Goal: Task Accomplishment & Management: Manage account settings

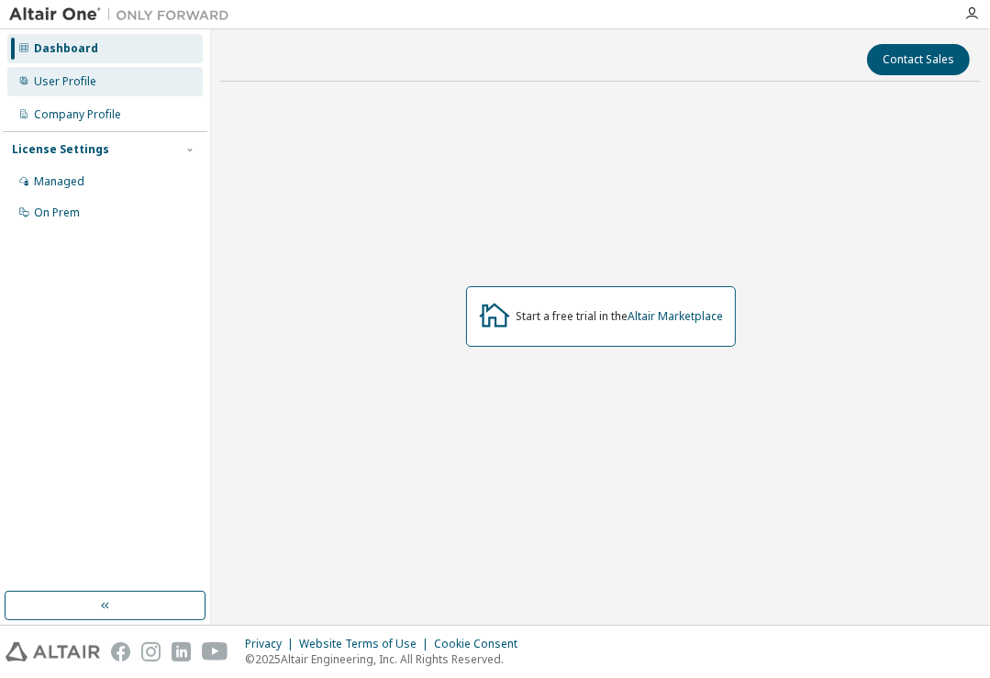
click at [78, 89] on div "User Profile" at bounding box center [104, 81] width 195 height 29
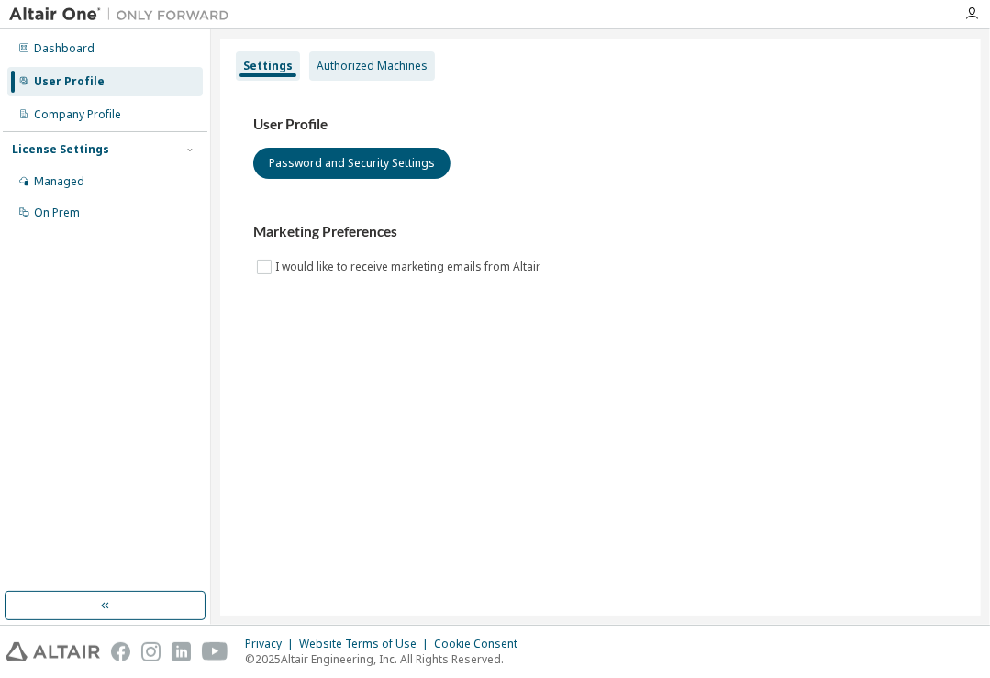
click at [322, 69] on div "Authorized Machines" at bounding box center [372, 66] width 111 height 15
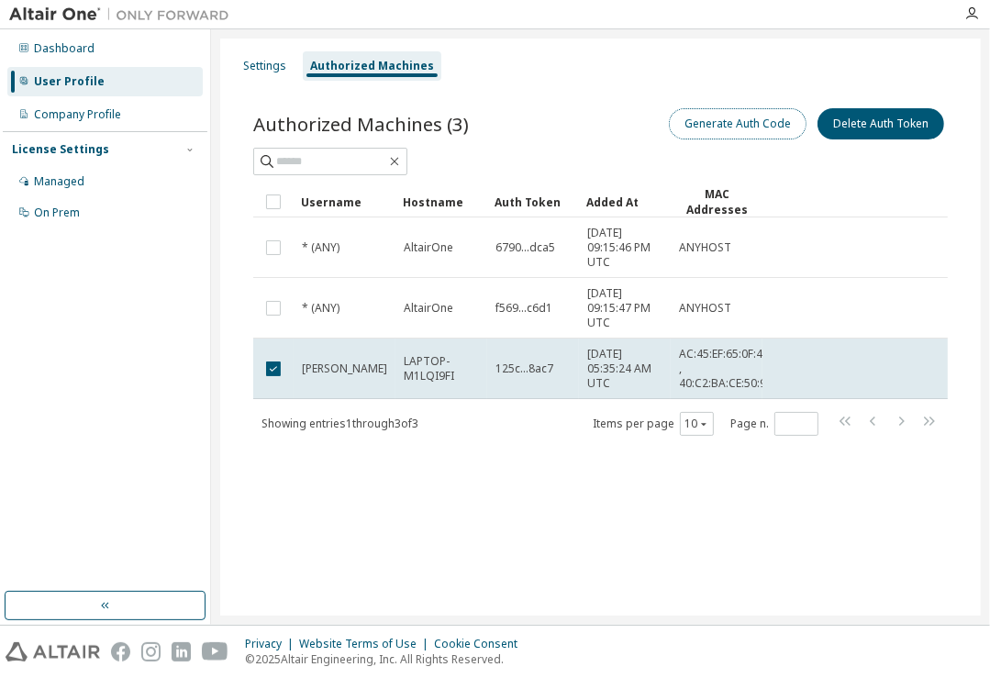
click at [758, 128] on button "Generate Auth Code" at bounding box center [738, 123] width 138 height 31
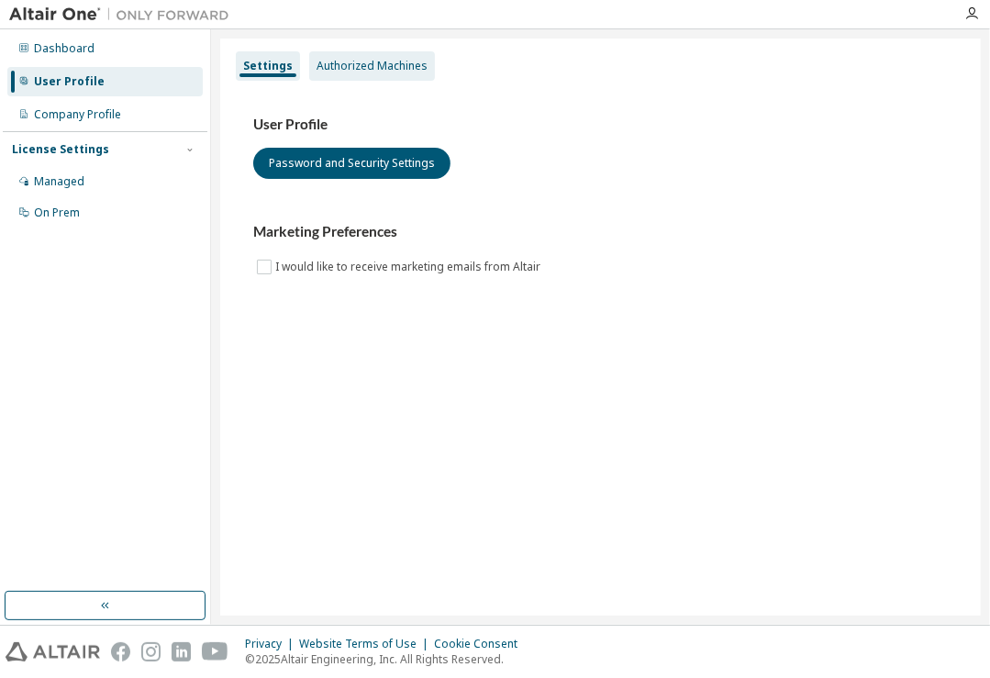
click at [368, 60] on div "Authorized Machines" at bounding box center [372, 66] width 111 height 15
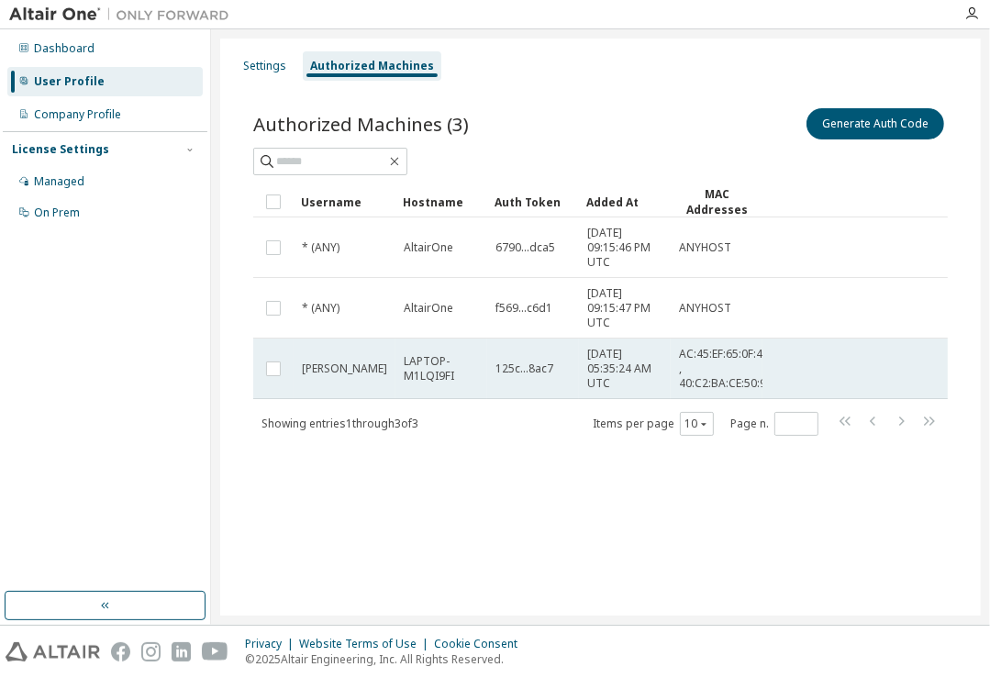
click at [360, 347] on td "[PERSON_NAME]" at bounding box center [345, 369] width 102 height 61
click at [679, 382] on span "AC:45:EF:65:0F:4A , 40:C2:BA:CE:50:9C" at bounding box center [726, 369] width 95 height 44
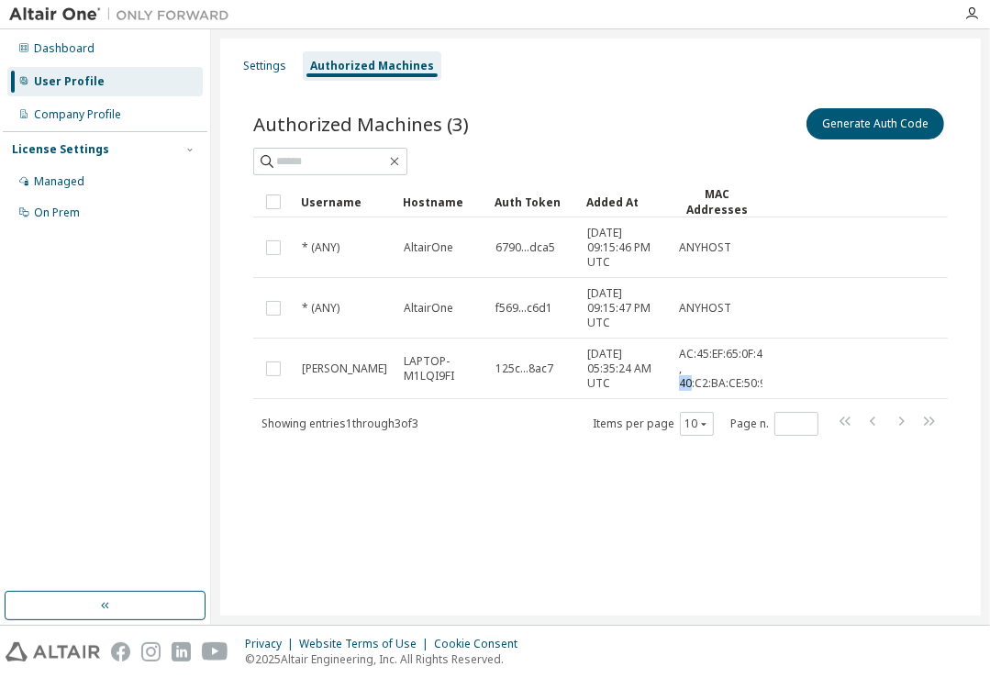
click at [679, 382] on span "AC:45:EF:65:0F:4A , 40:C2:BA:CE:50:9C" at bounding box center [726, 369] width 95 height 44
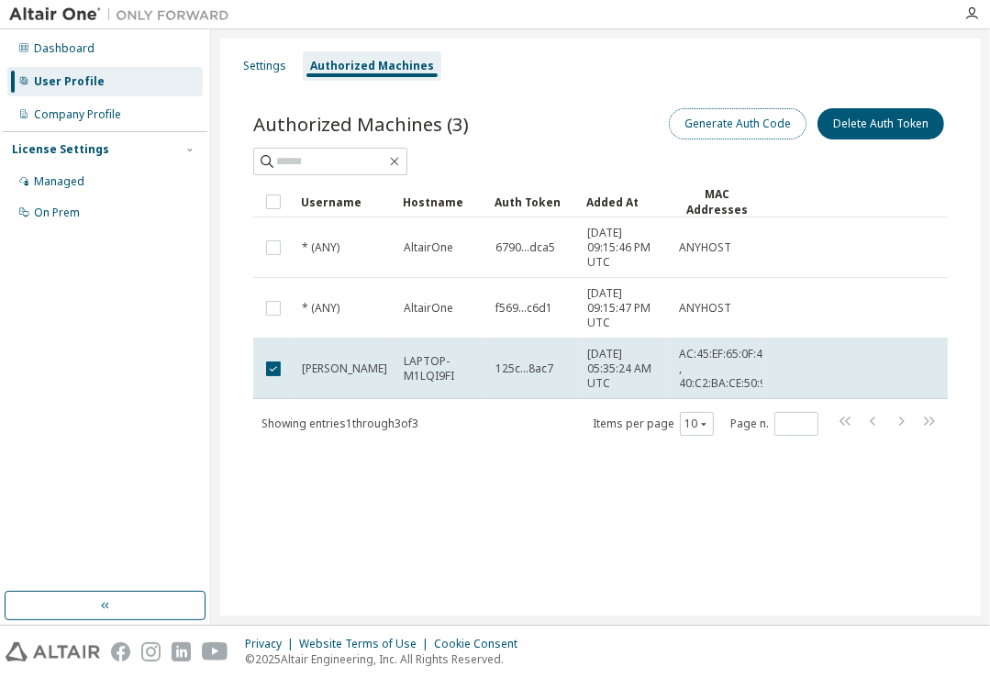
click at [727, 133] on button "Generate Auth Code" at bounding box center [738, 123] width 138 height 31
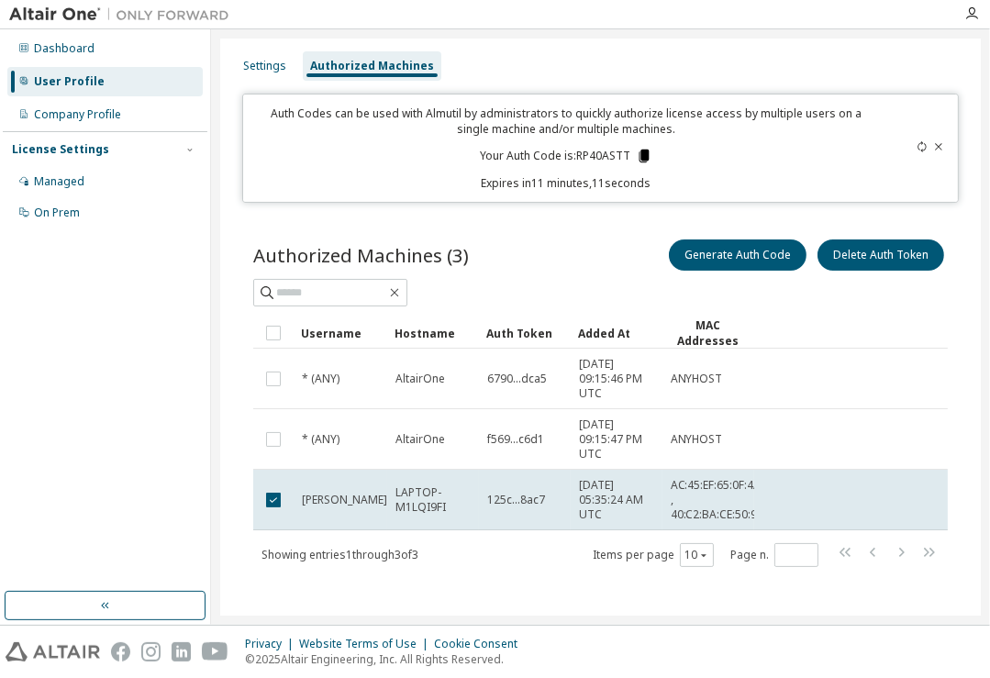
click at [636, 148] on icon at bounding box center [644, 156] width 17 height 17
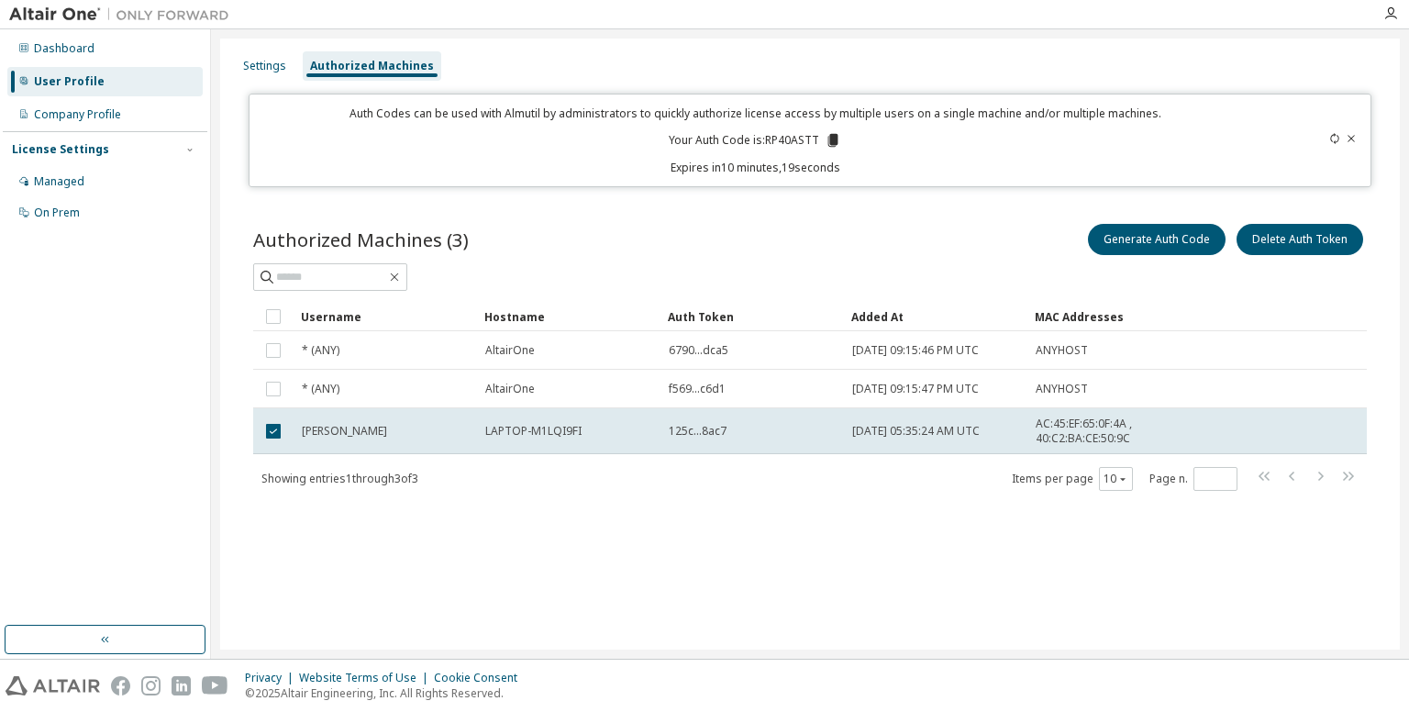
click at [970, 436] on span "[DATE] 05:35:24 AM UTC" at bounding box center [916, 431] width 128 height 15
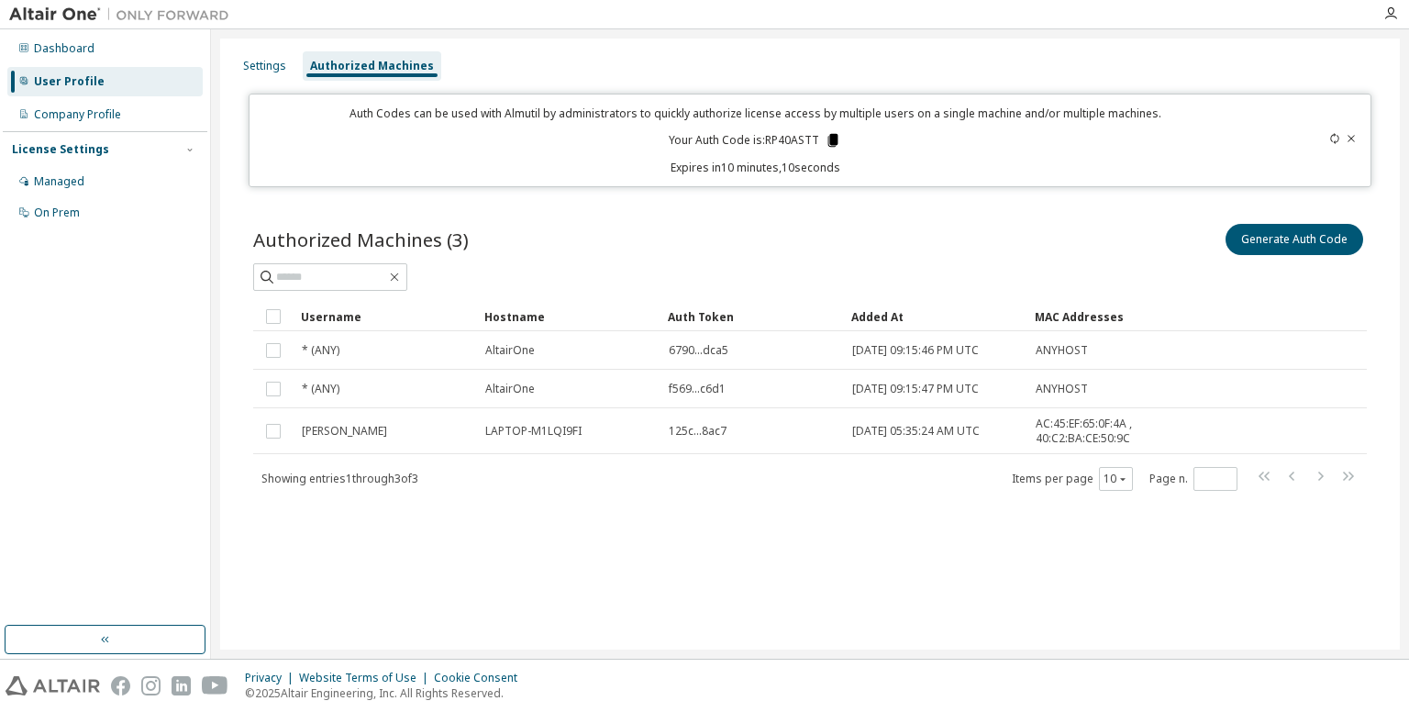
click at [826, 144] on icon at bounding box center [833, 140] width 17 height 17
click at [989, 243] on button "Generate Auth Code" at bounding box center [1295, 239] width 138 height 31
drag, startPoint x: 1319, startPoint y: 243, endPoint x: 1351, endPoint y: 134, distance: 113.6
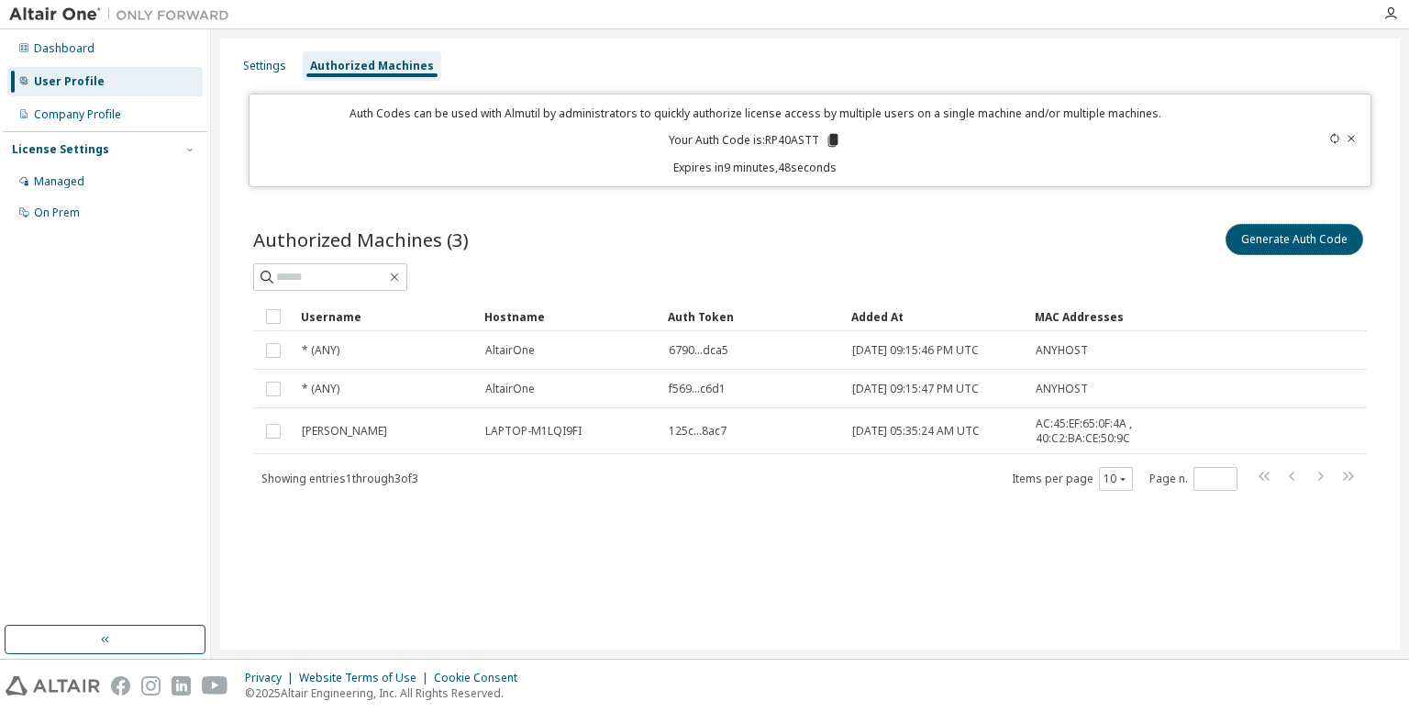
click at [989, 134] on div "Settings Authorized Machines Auth Codes can be used with Almutil by administrat…" at bounding box center [810, 344] width 1180 height 611
click at [989, 134] on icon at bounding box center [1351, 138] width 11 height 11
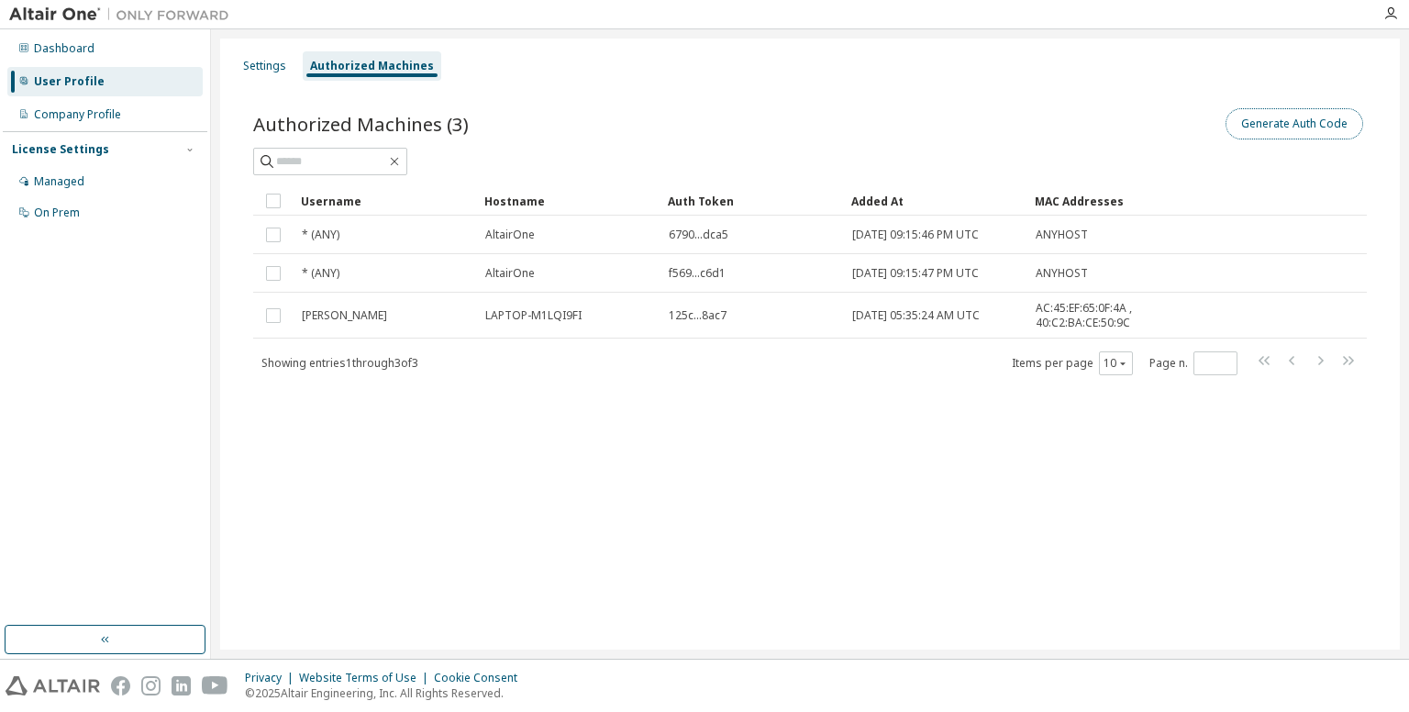
click at [989, 129] on button "Generate Auth Code" at bounding box center [1295, 123] width 138 height 31
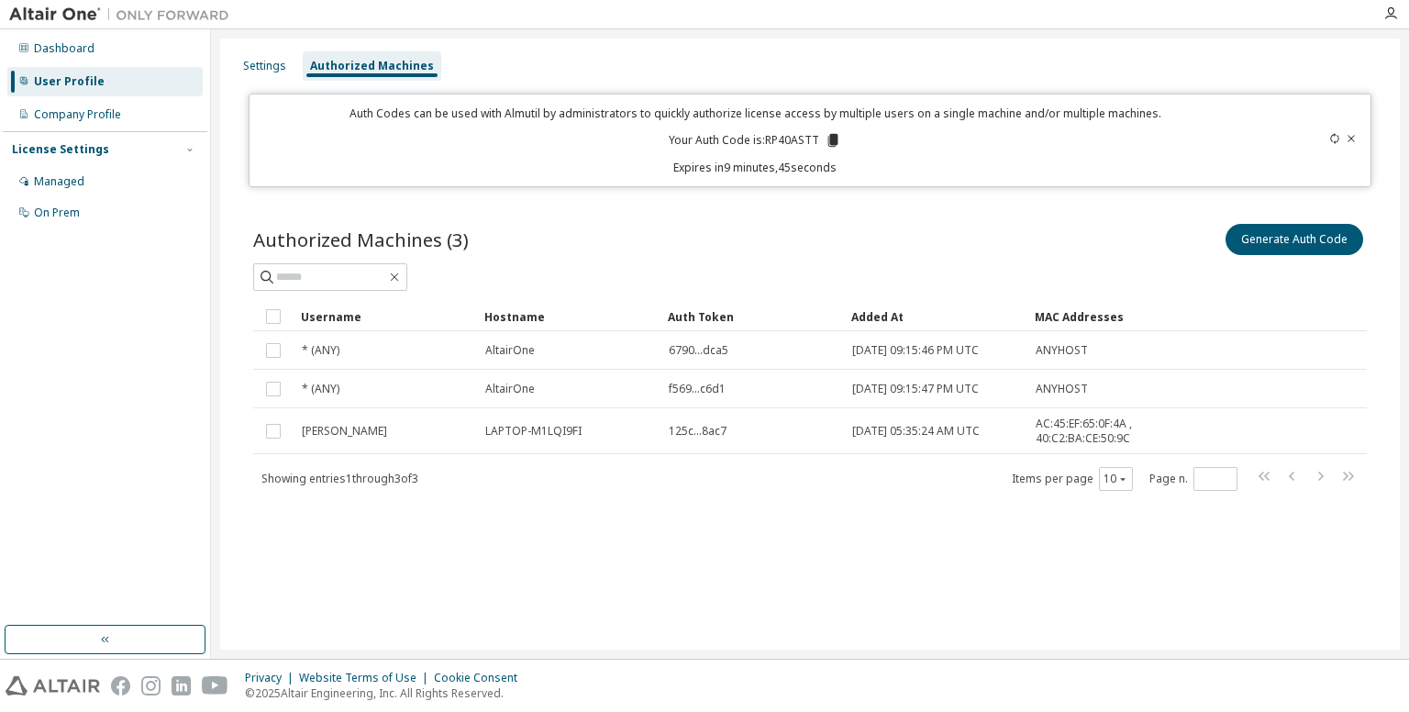
click at [989, 141] on icon at bounding box center [1351, 138] width 11 height 11
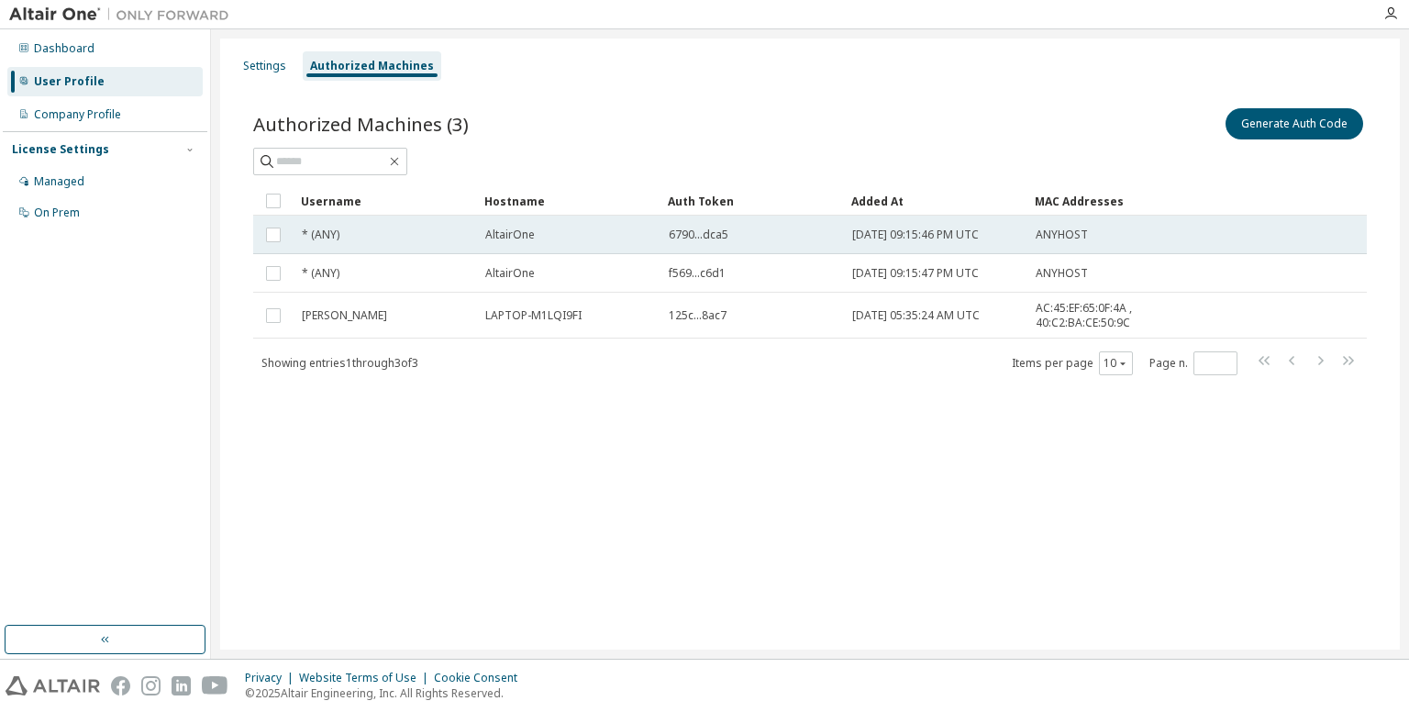
click at [899, 233] on span "[DATE] 09:15:46 PM UTC" at bounding box center [915, 235] width 127 height 15
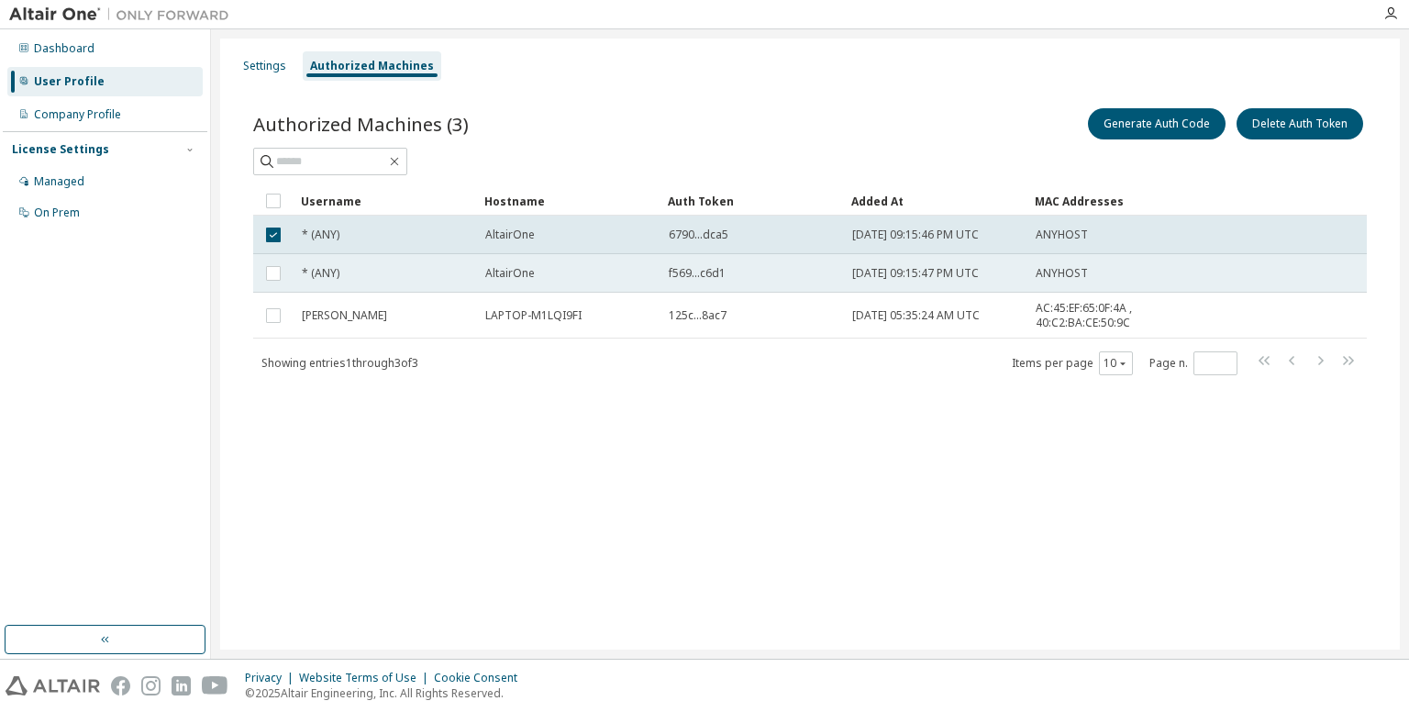
click at [868, 264] on td "[DATE] 09:15:47 PM UTC" at bounding box center [936, 273] width 184 height 39
click at [881, 313] on span "[DATE] 05:35:24 AM UTC" at bounding box center [916, 315] width 128 height 15
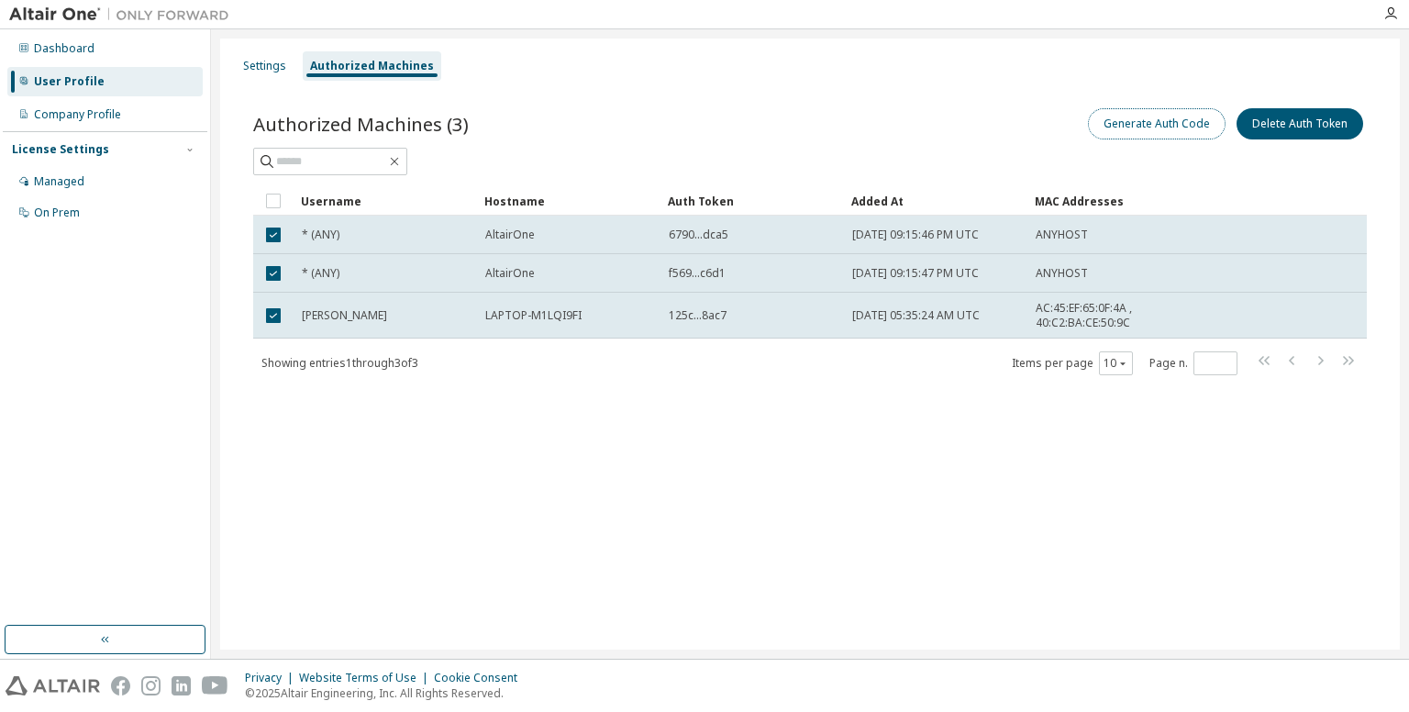
click at [989, 131] on button "Generate Auth Code" at bounding box center [1157, 123] width 138 height 31
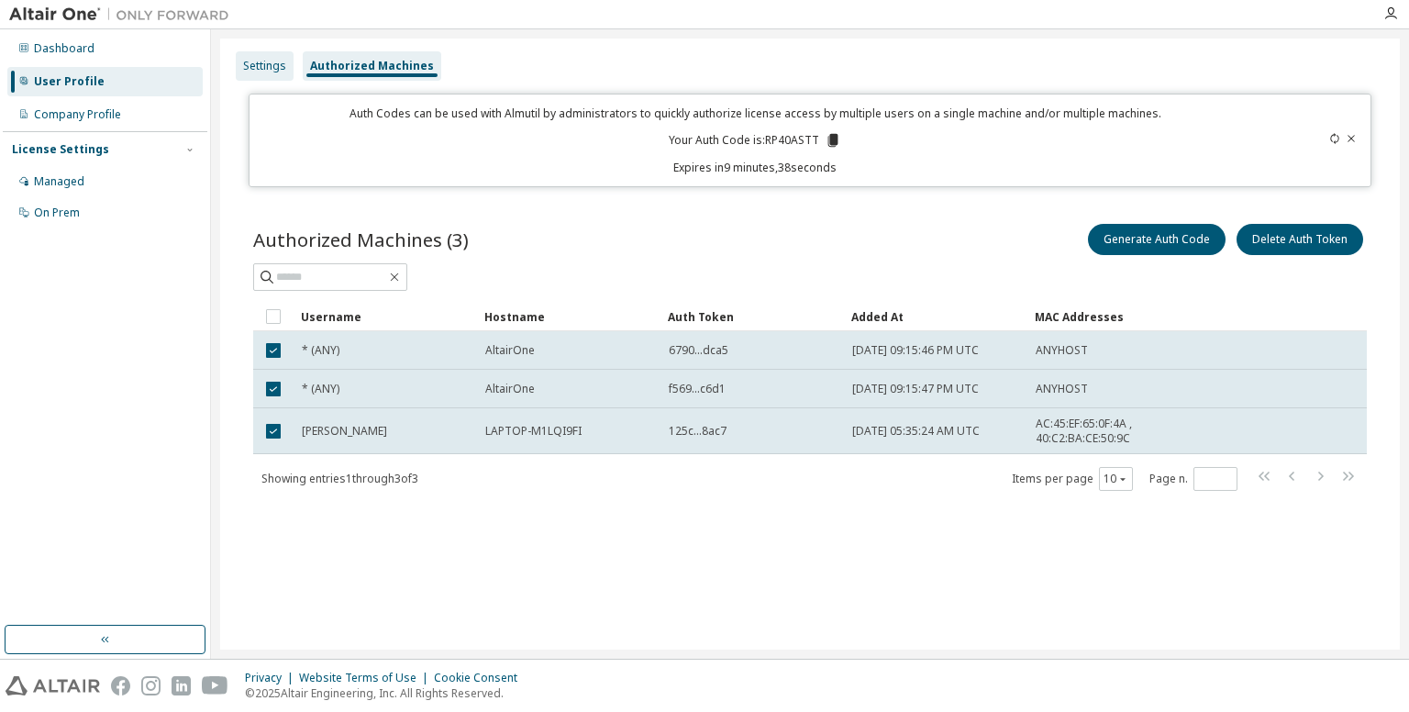
click at [283, 75] on div "Settings" at bounding box center [265, 65] width 58 height 29
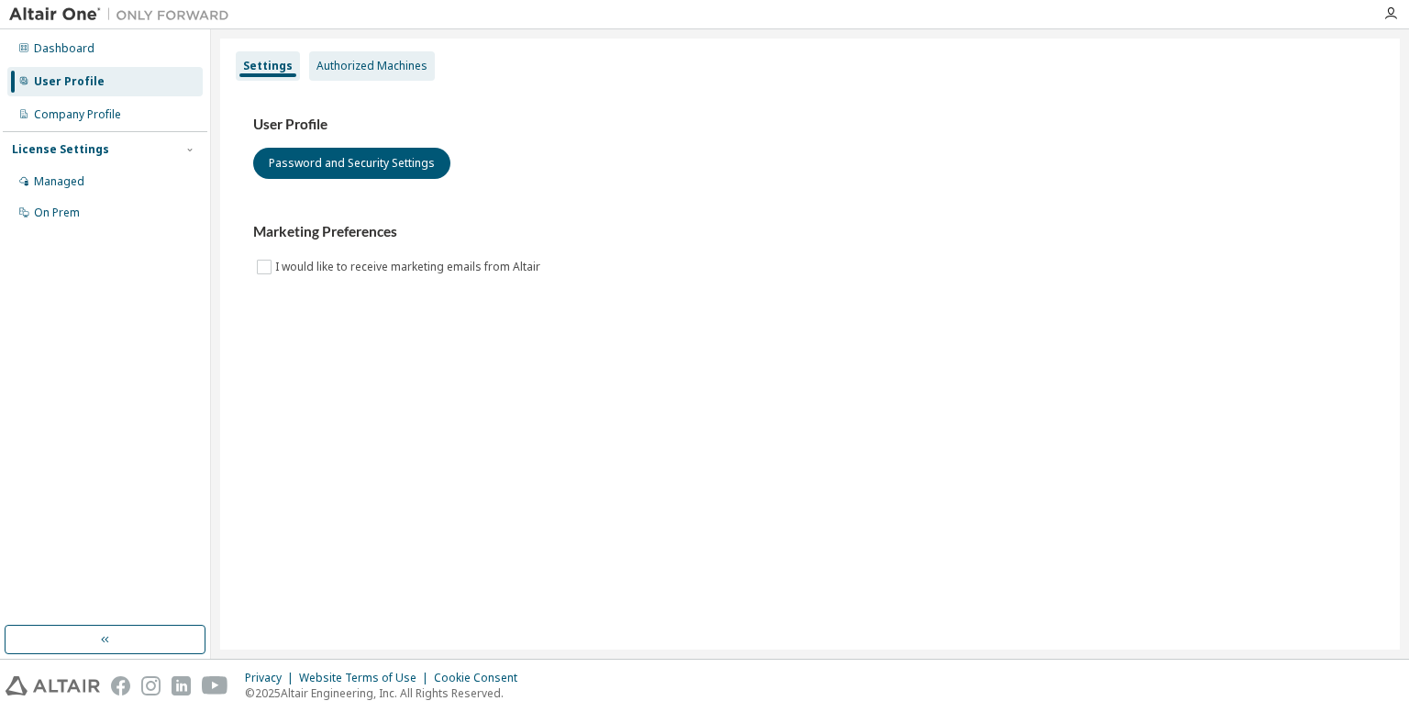
click at [330, 59] on div "Authorized Machines" at bounding box center [372, 66] width 111 height 15
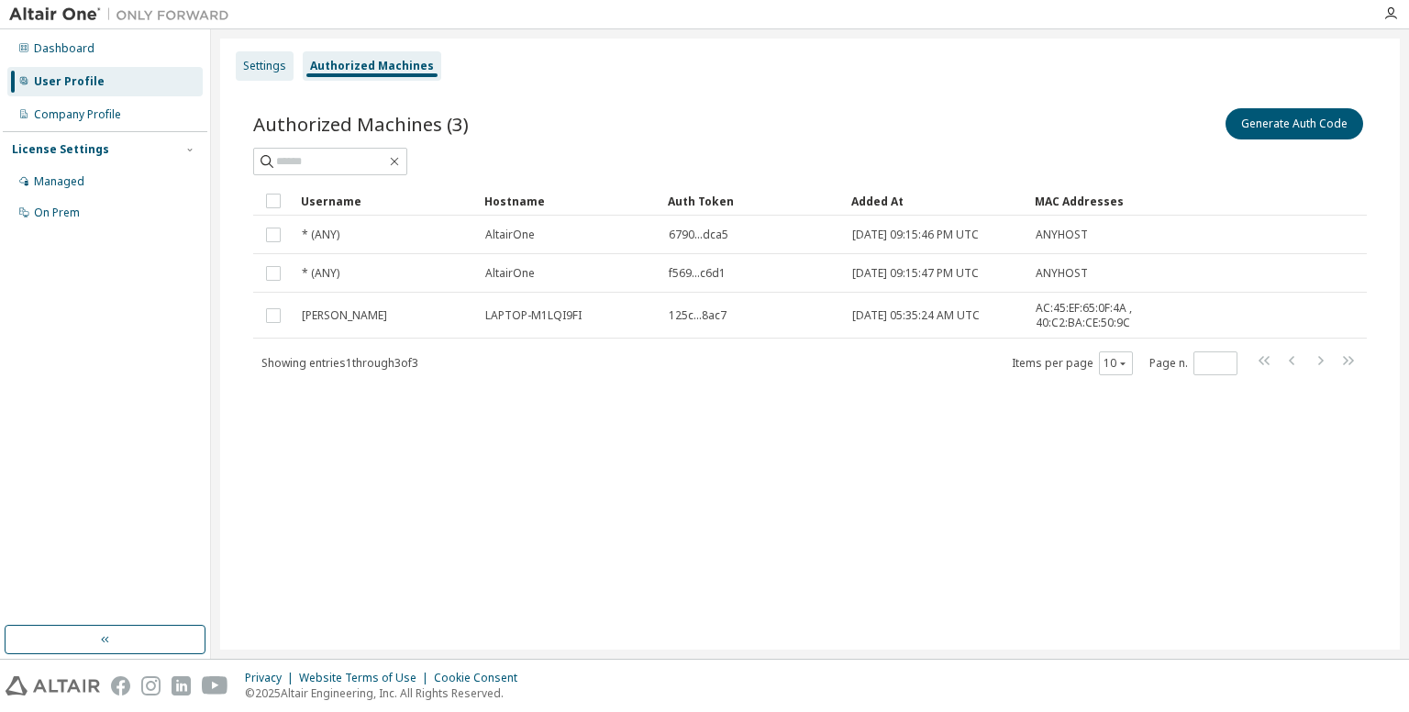
click at [270, 75] on div "Settings" at bounding box center [265, 65] width 58 height 29
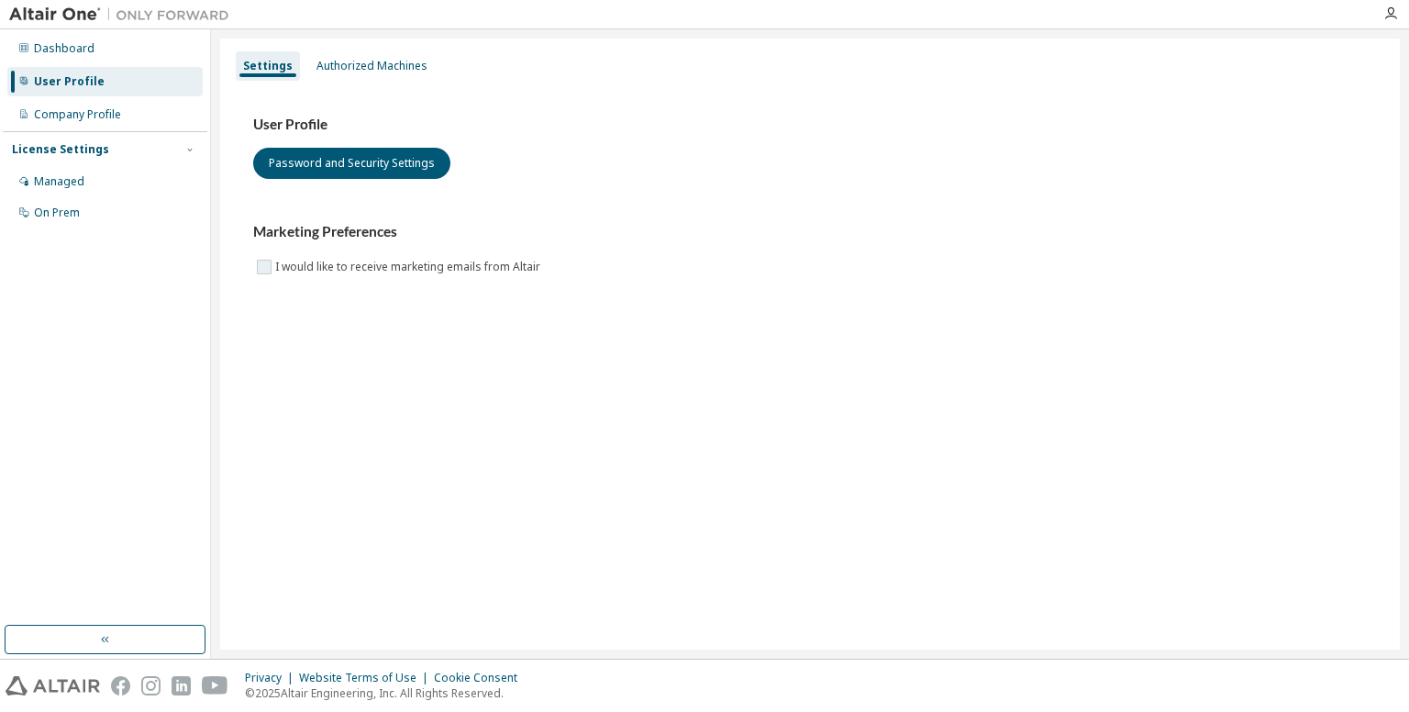
click at [283, 261] on label "I would like to receive marketing emails from Altair" at bounding box center [409, 267] width 269 height 22
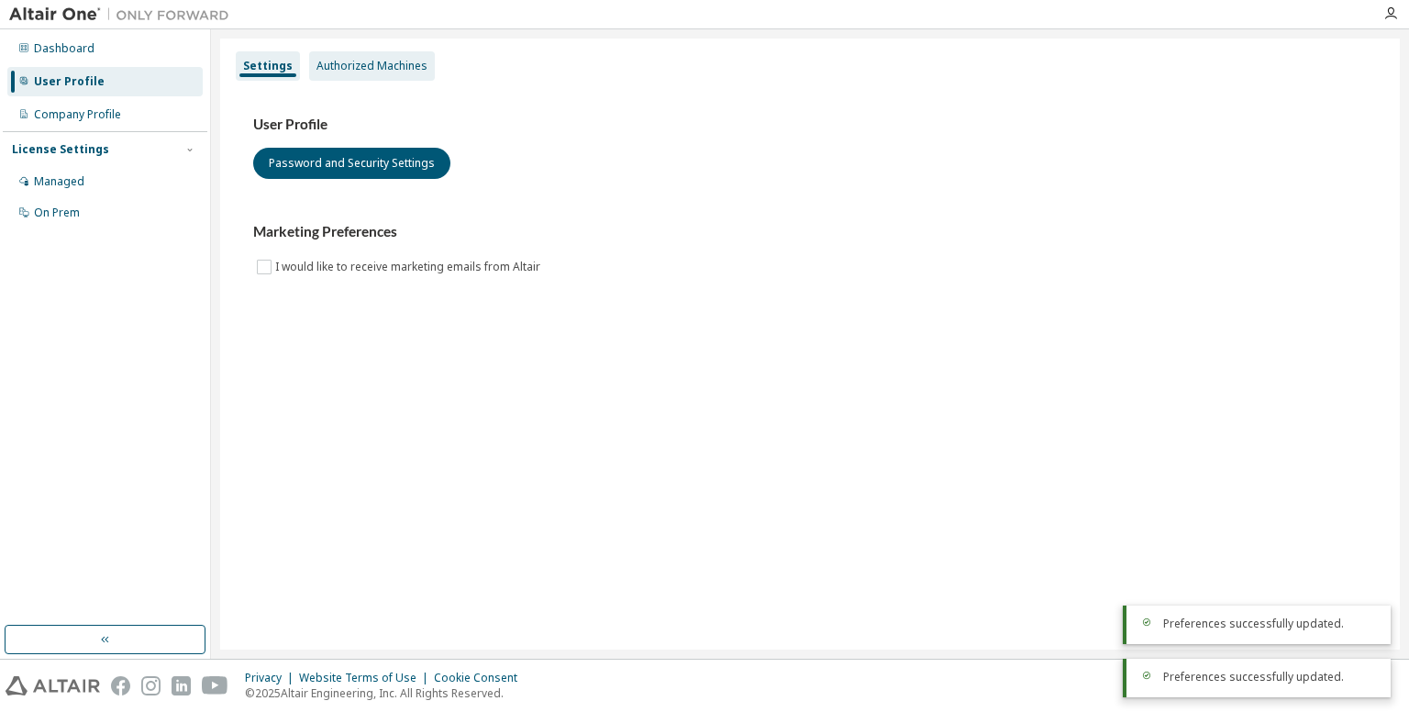
click at [350, 79] on div "Authorized Machines" at bounding box center [372, 65] width 126 height 29
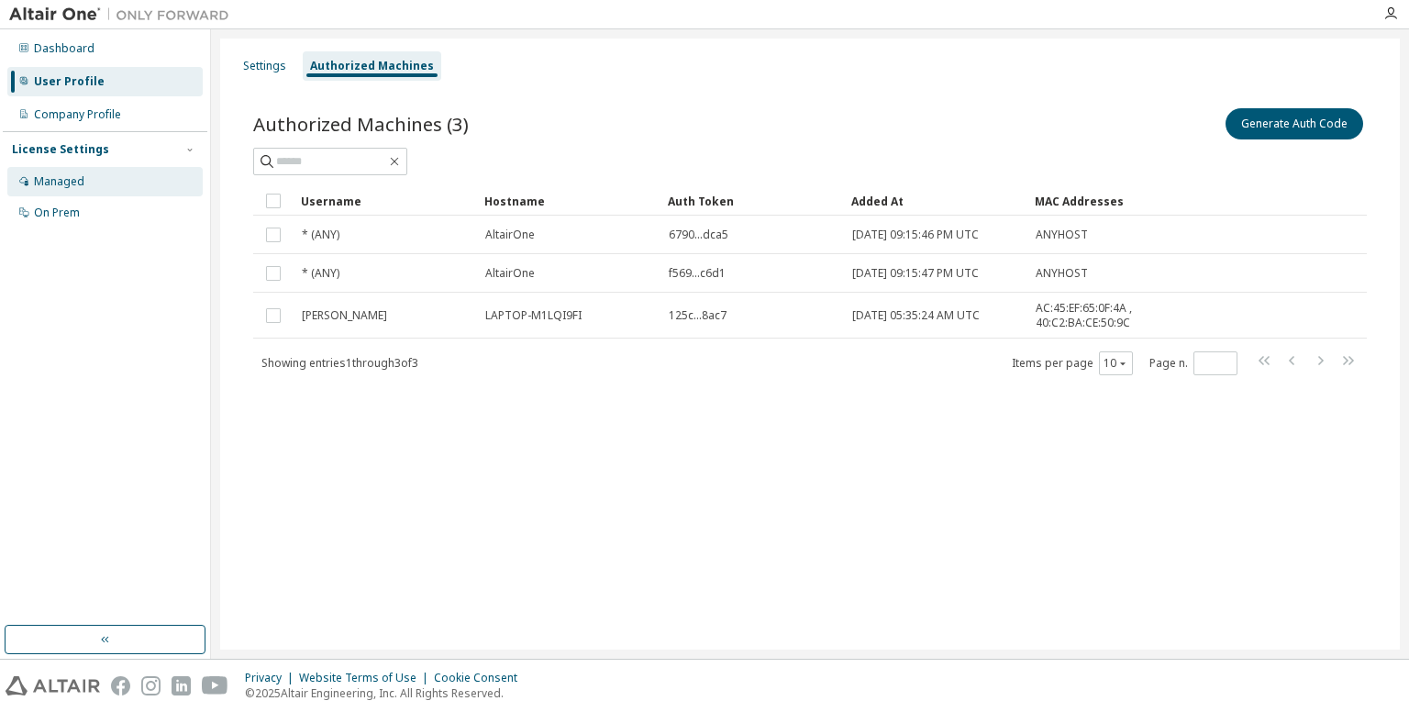
click at [68, 173] on div "Managed" at bounding box center [104, 181] width 195 height 29
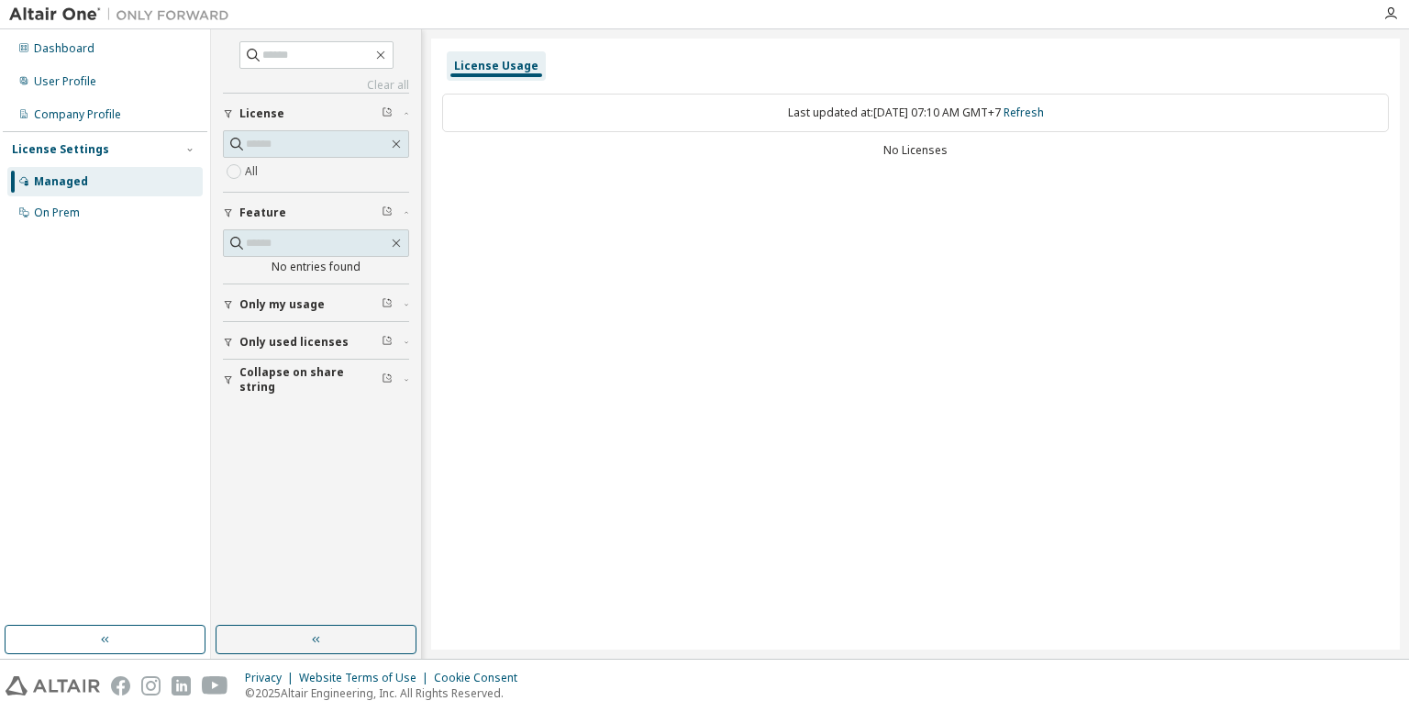
click at [352, 309] on div "Only my usage" at bounding box center [321, 304] width 164 height 15
click at [989, 112] on link "Refresh" at bounding box center [1024, 113] width 40 height 16
click at [139, 230] on div "Dashboard User Profile Company Profile License Settings Managed On Prem" at bounding box center [105, 327] width 205 height 591
click at [137, 225] on div "On Prem" at bounding box center [104, 212] width 195 height 29
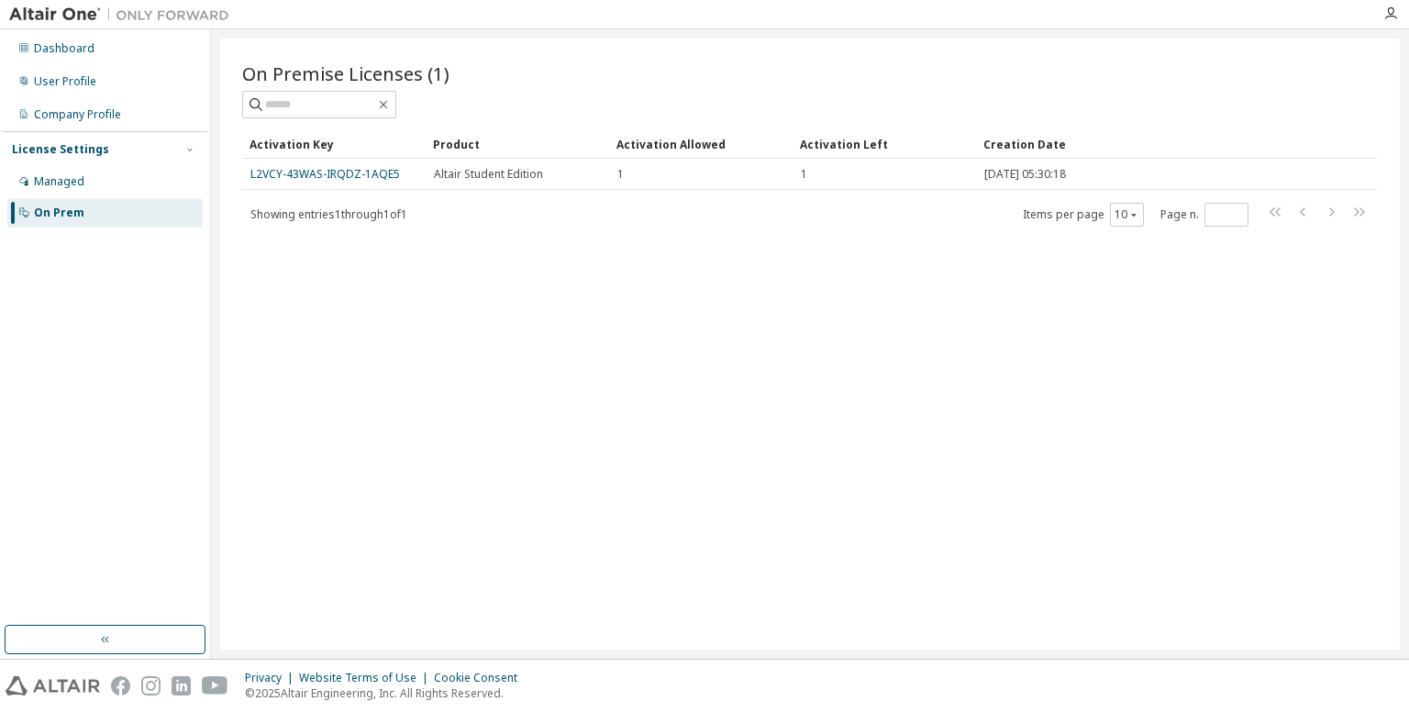
drag, startPoint x: 289, startPoint y: 173, endPoint x: 217, endPoint y: 215, distance: 82.6
click at [217, 215] on div "On Premise Licenses (1) Clear Load Save Save As Field Operator Value Select fil…" at bounding box center [810, 343] width 1198 height 629
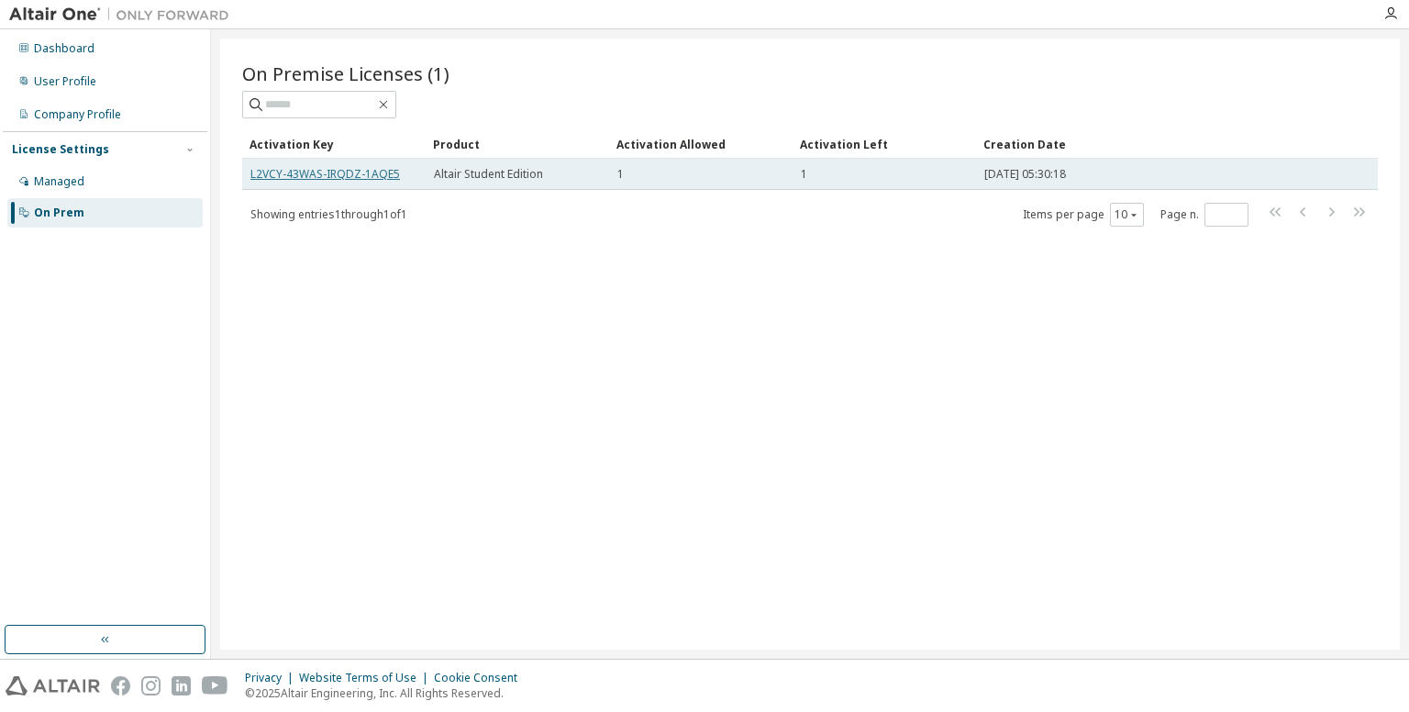
click at [284, 180] on link "L2VCY-43WAS-IRQDZ-1AQE5" at bounding box center [325, 174] width 150 height 16
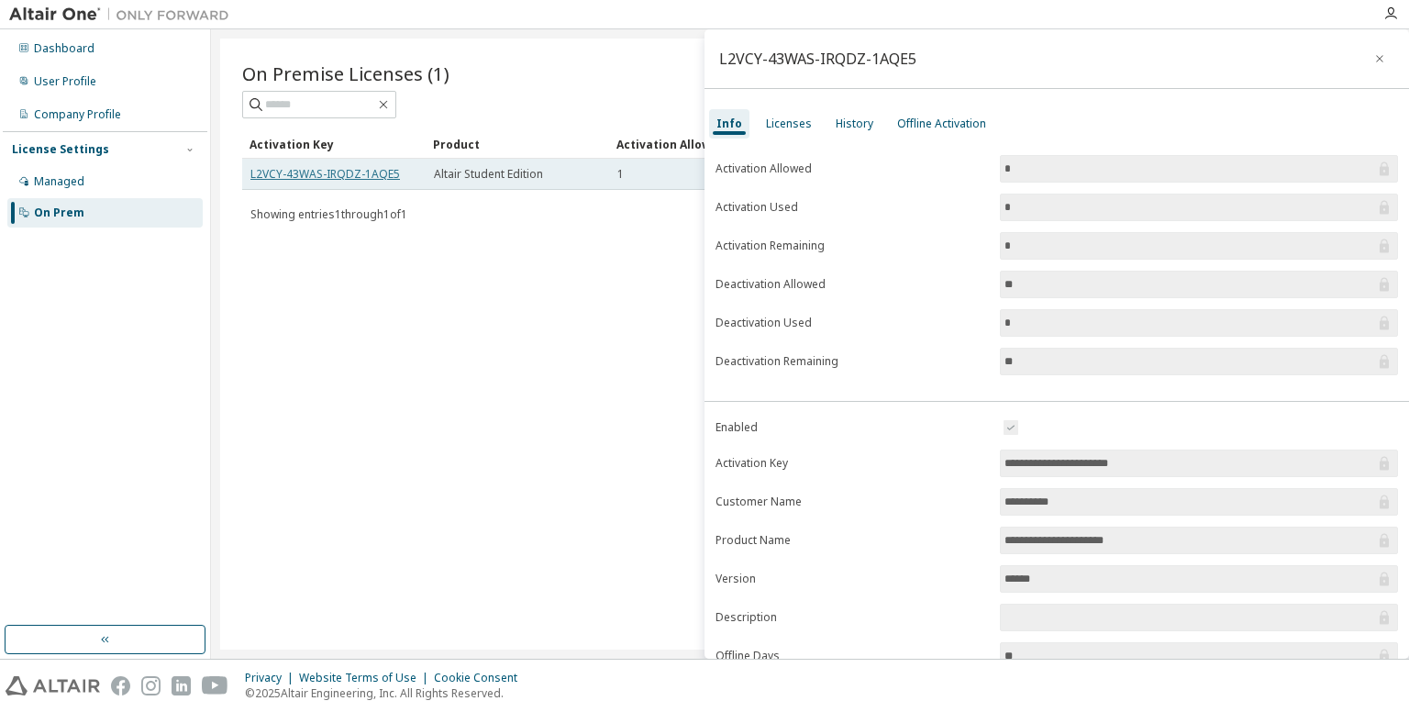
click at [286, 174] on link "L2VCY-43WAS-IRQDZ-1AQE5" at bounding box center [325, 174] width 150 height 16
click at [294, 176] on link "L2VCY-43WAS-IRQDZ-1AQE5" at bounding box center [325, 174] width 150 height 16
drag, startPoint x: 294, startPoint y: 176, endPoint x: 253, endPoint y: 160, distance: 43.6
click at [253, 160] on td "L2VCY-43WAS-IRQDZ-1AQE5" at bounding box center [334, 174] width 184 height 31
drag, startPoint x: 250, startPoint y: 170, endPoint x: 398, endPoint y: 177, distance: 148.8
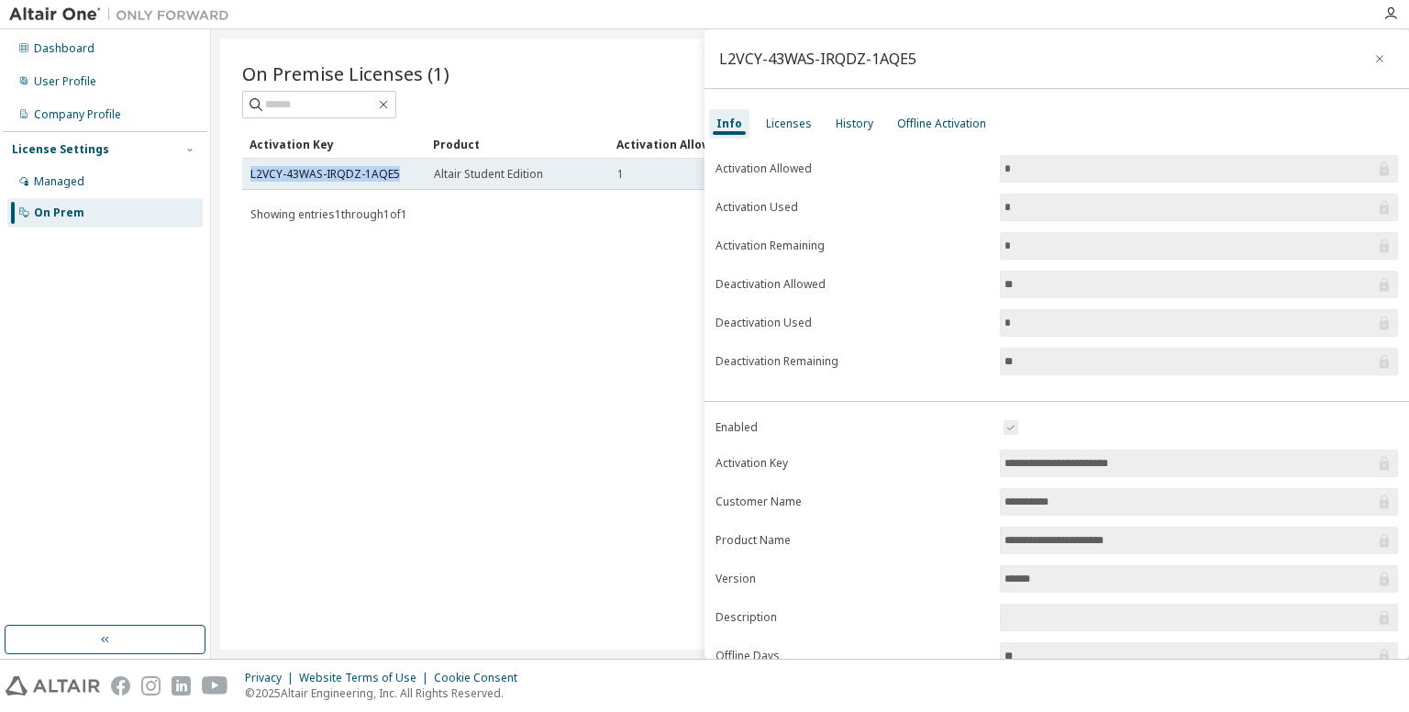
click at [398, 177] on td "L2VCY-43WAS-IRQDZ-1AQE5" at bounding box center [334, 174] width 184 height 31
copy link "L2VCY-43WAS-IRQDZ-1AQE5"
click at [466, 488] on div "On Premise Licenses (1) Clear Load Save Save As Field Operator Value Select fil…" at bounding box center [810, 344] width 1180 height 611
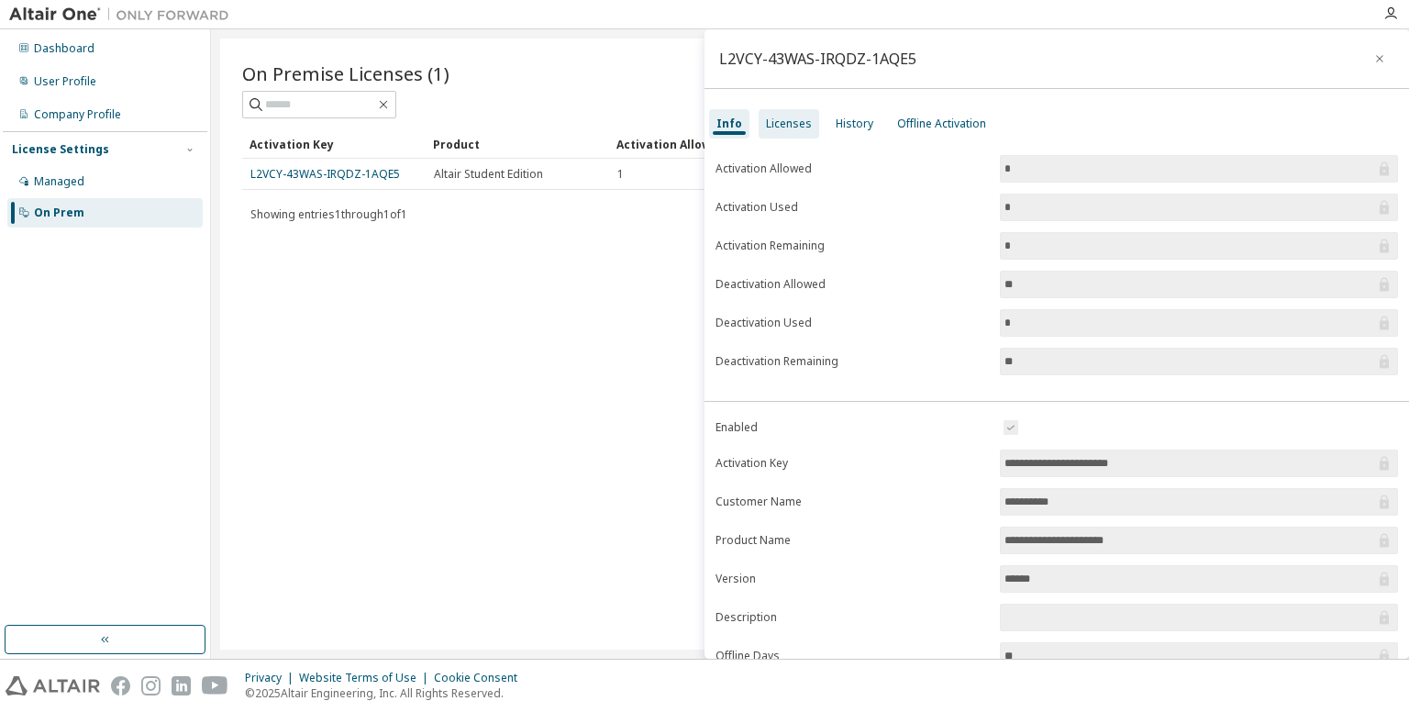
click at [783, 137] on div "Licenses" at bounding box center [789, 123] width 61 height 29
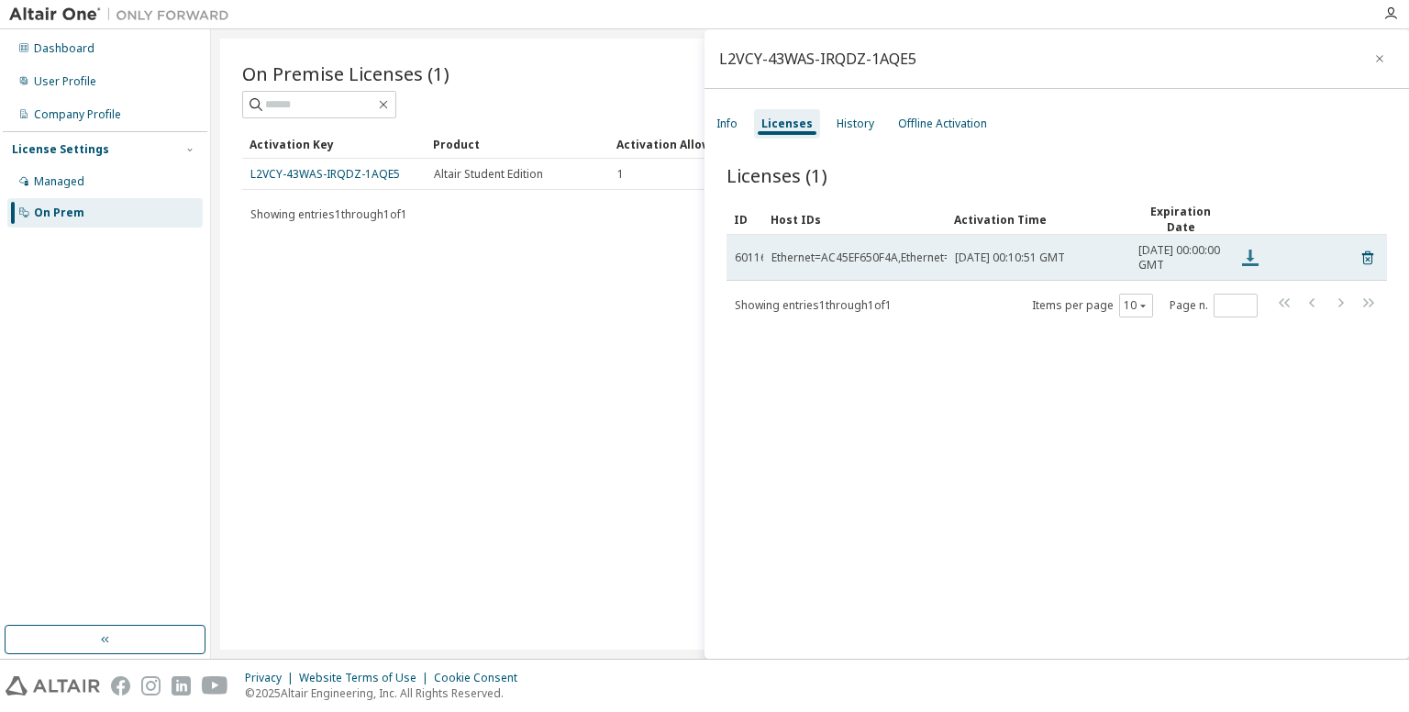
click at [989, 261] on icon at bounding box center [1250, 258] width 17 height 17
